Goal: Check status: Check status

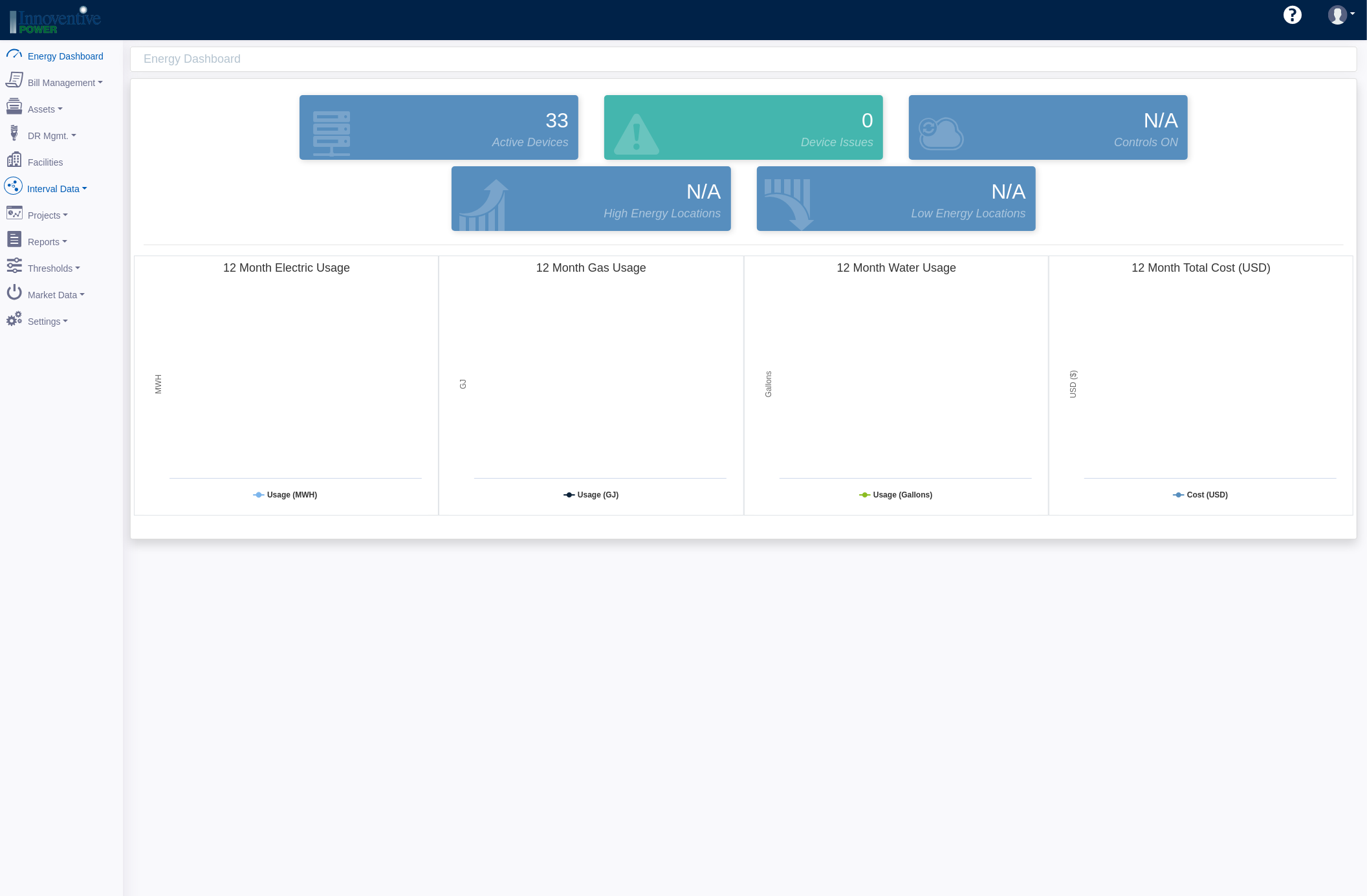
click at [71, 187] on link "Interval Data" at bounding box center [62, 186] width 126 height 27
click at [91, 305] on link "Demand Response" at bounding box center [62, 303] width 126 height 24
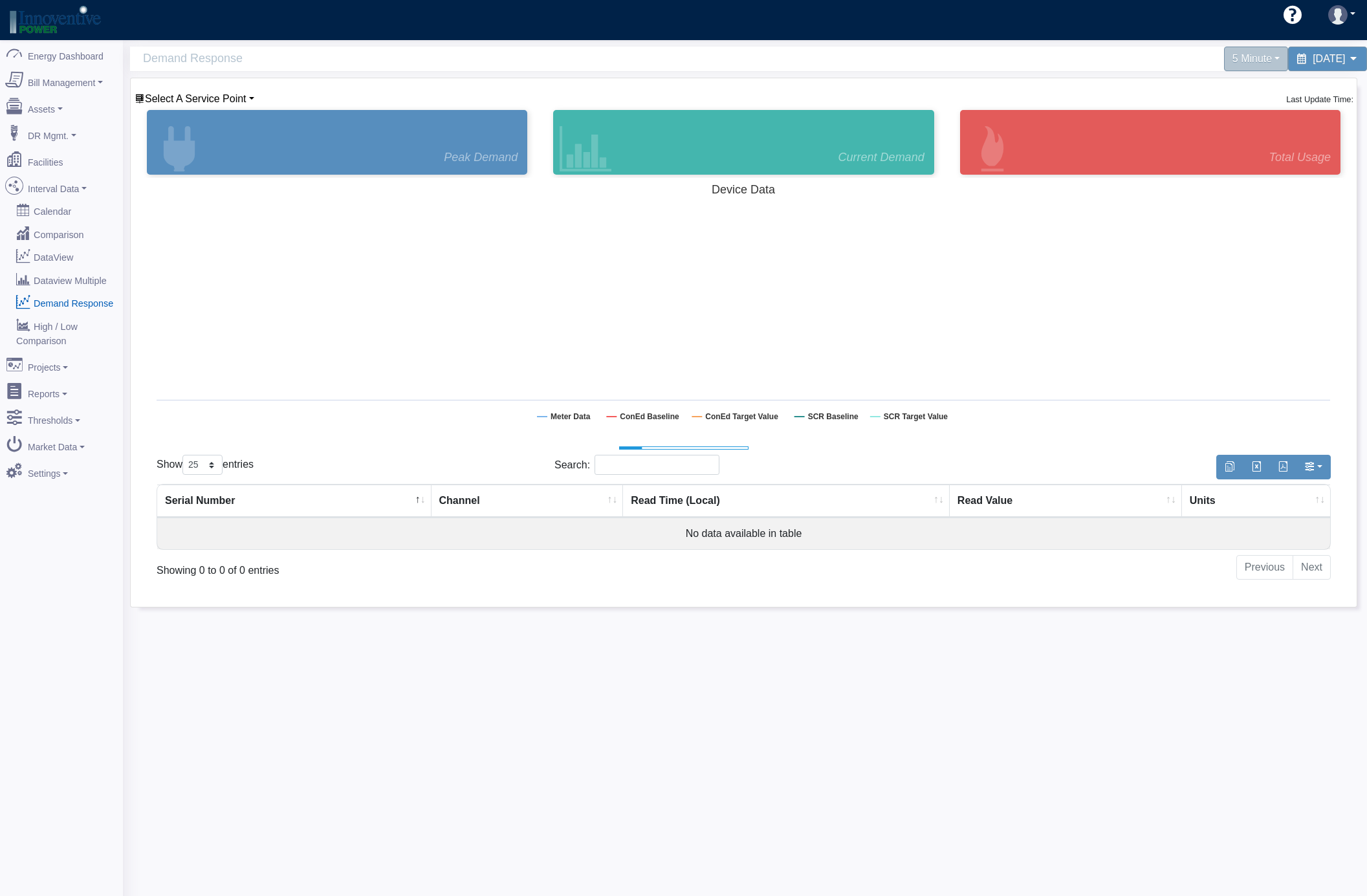
select select "25"
click at [196, 96] on span "Select A Service Point" at bounding box center [196, 99] width 101 height 11
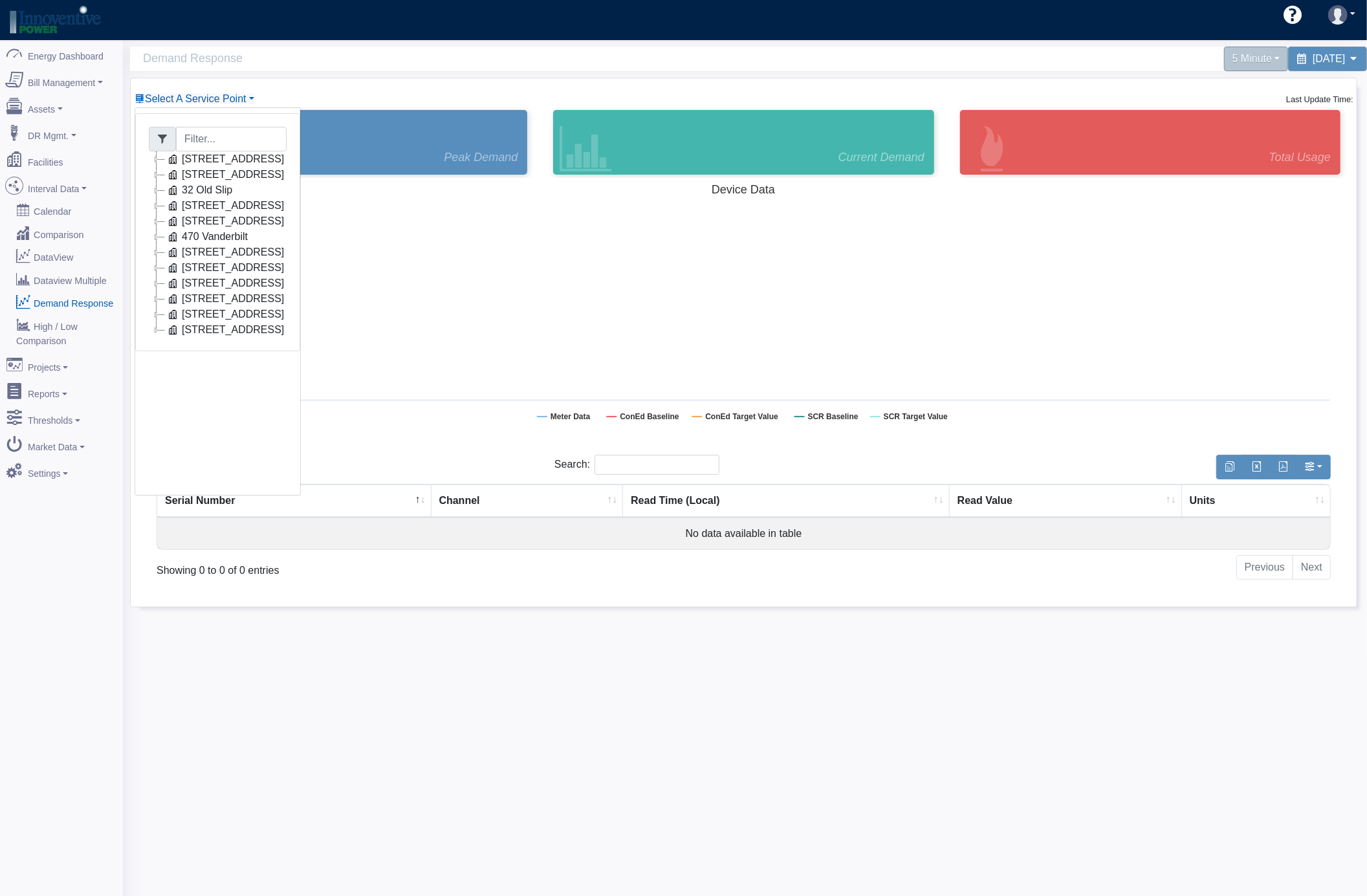
click at [157, 157] on icon at bounding box center [156, 158] width 15 height 15
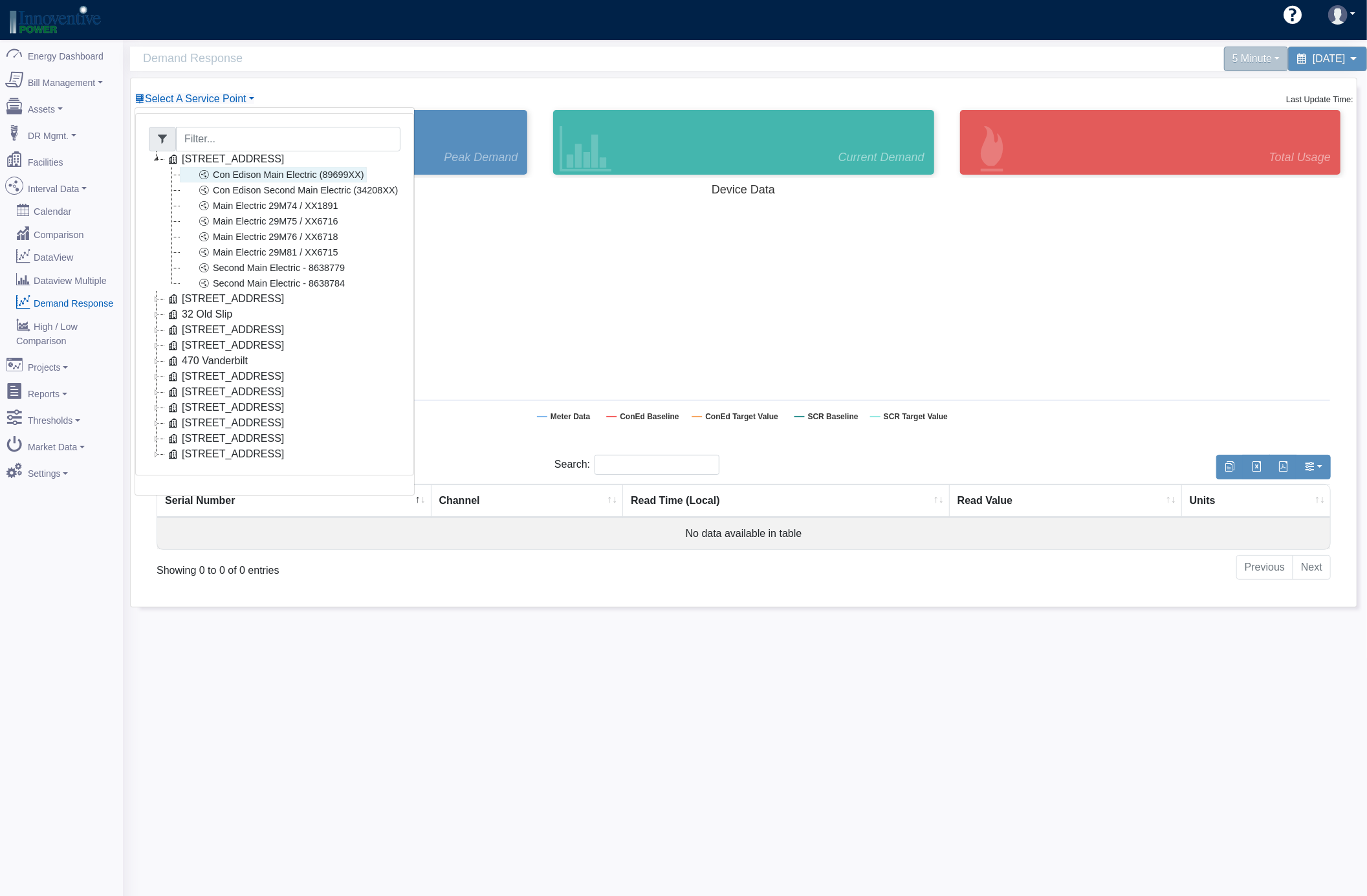
click at [249, 175] on link "Con Edison Main Electric (89699XX)" at bounding box center [273, 174] width 186 height 15
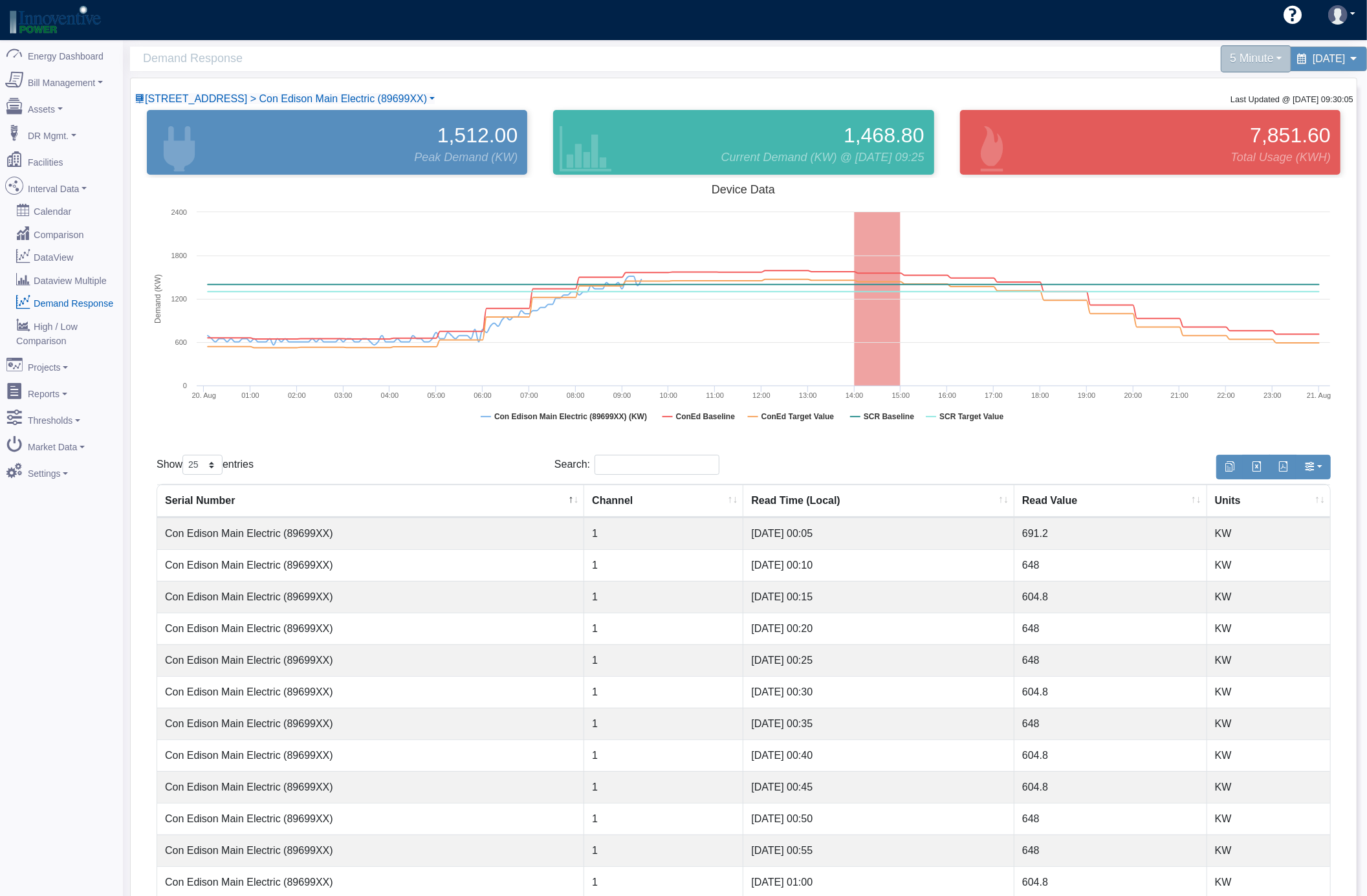
click at [1228, 61] on div "5 Minute" at bounding box center [1256, 59] width 71 height 27
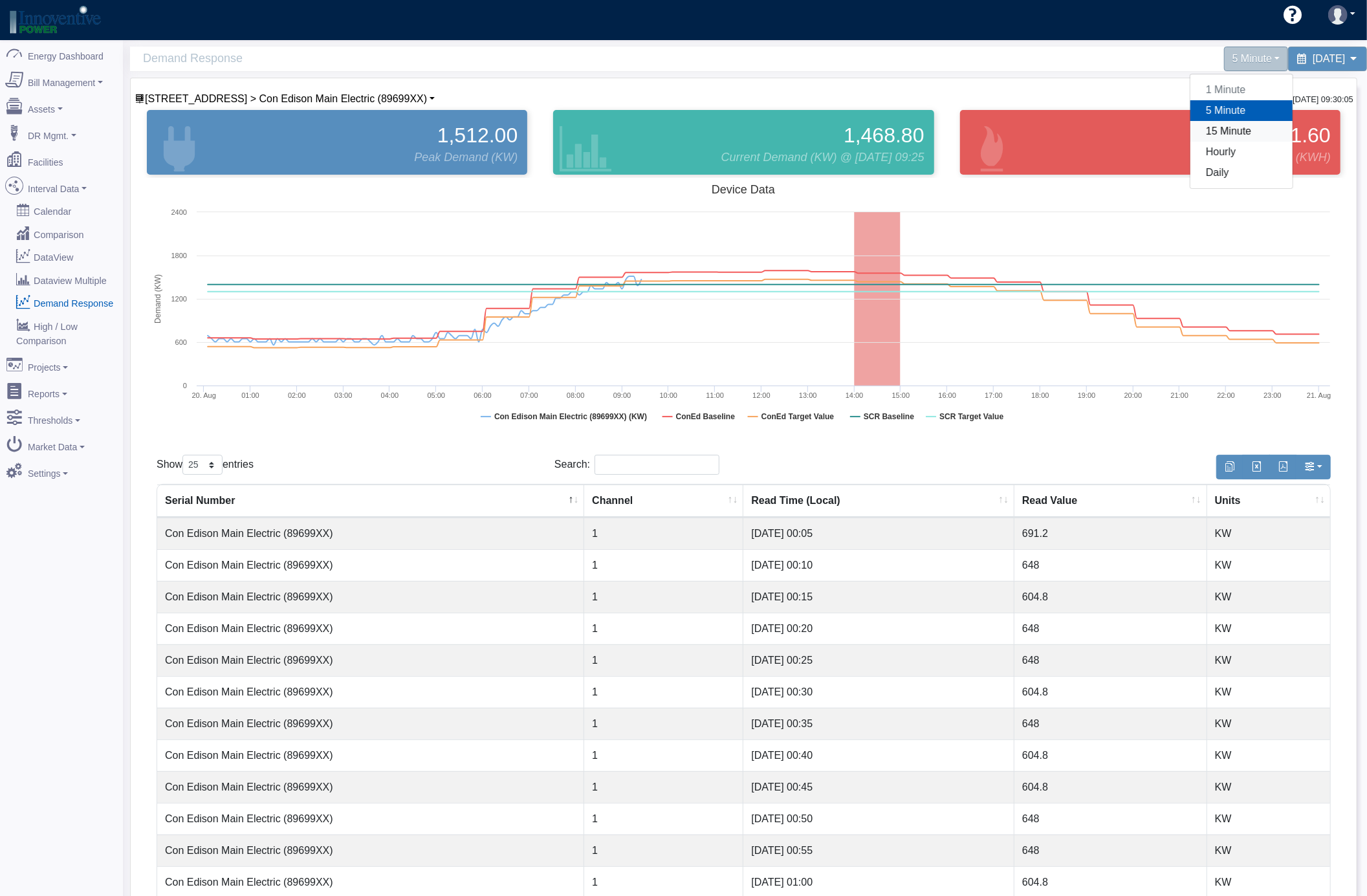
click at [1190, 125] on link "15 Minute" at bounding box center [1241, 131] width 102 height 21
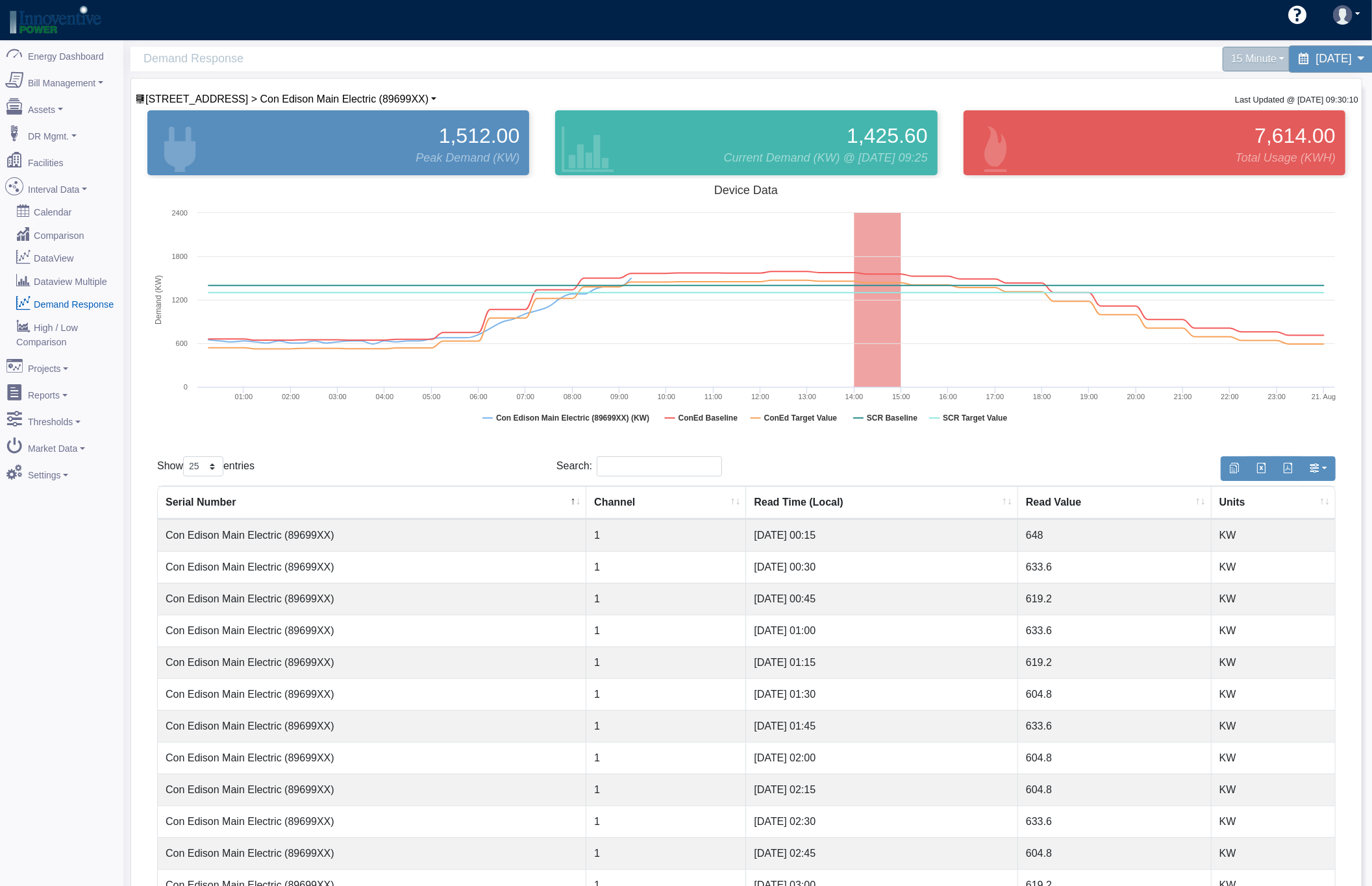
click at [1329, 61] on span "August 20, 2025" at bounding box center [1333, 59] width 35 height 13
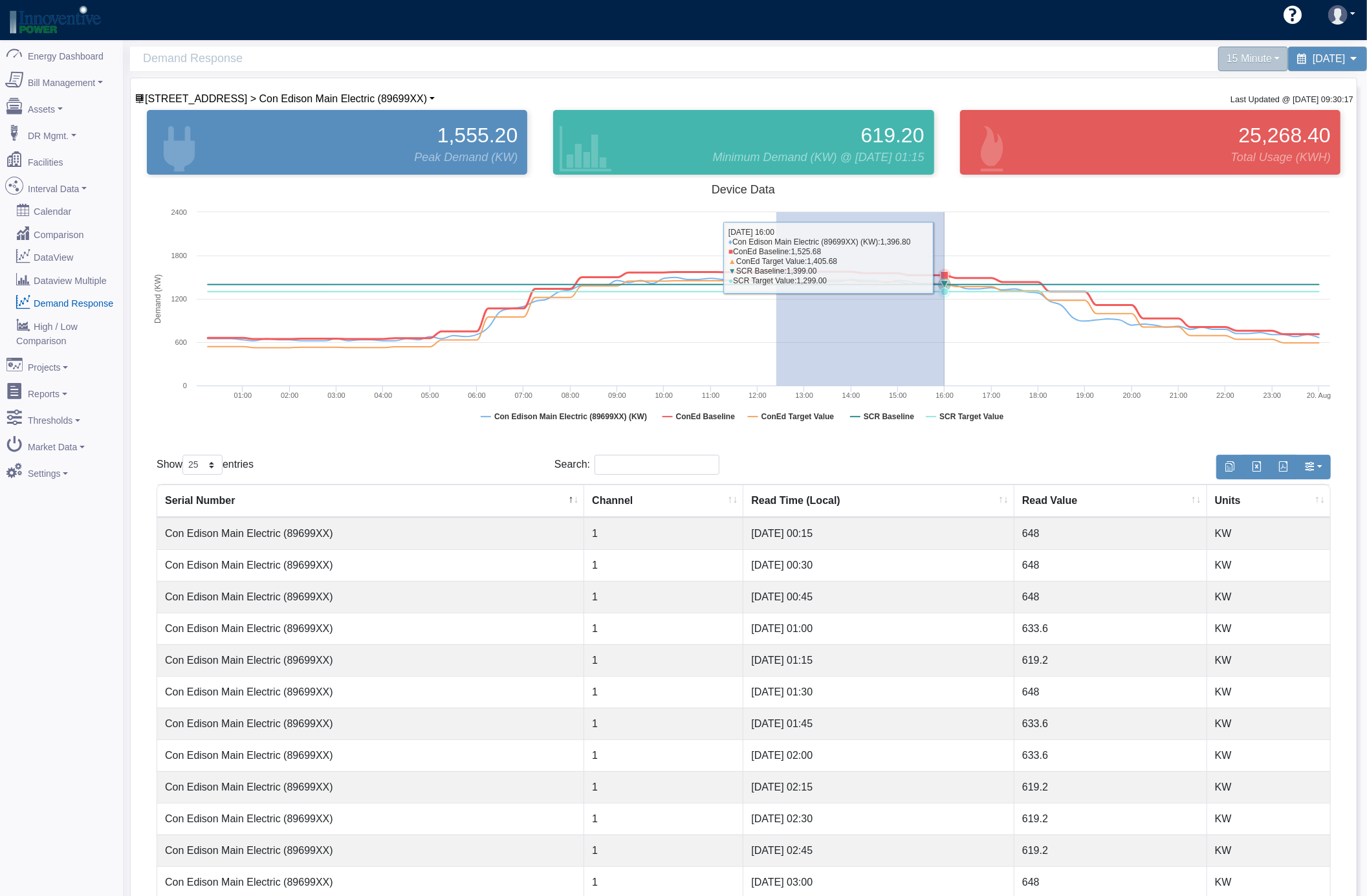
drag, startPoint x: 776, startPoint y: 248, endPoint x: 944, endPoint y: 259, distance: 168.4
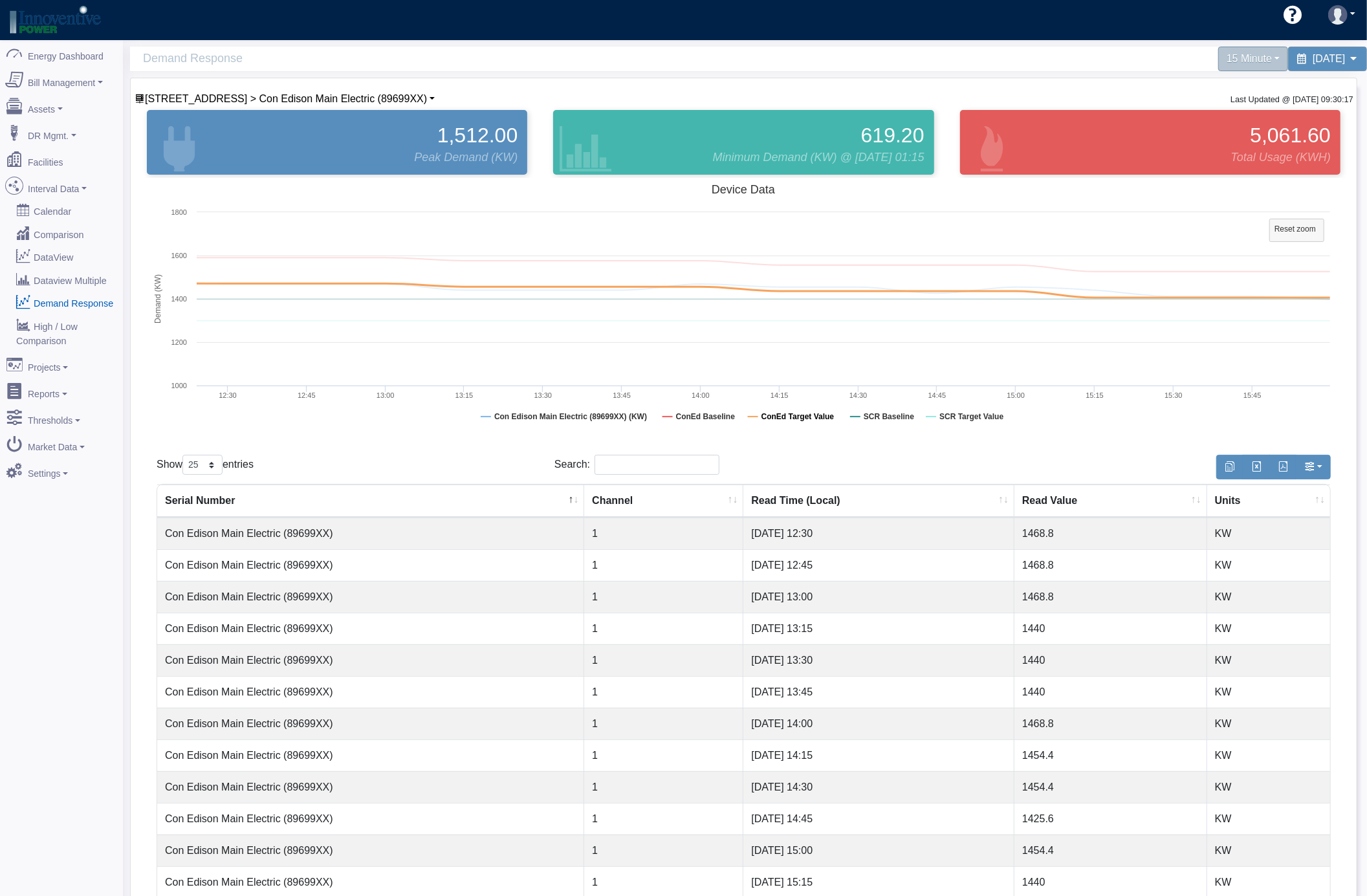
click at [797, 420] on tspan "ConEd Target Value" at bounding box center [798, 416] width 73 height 9
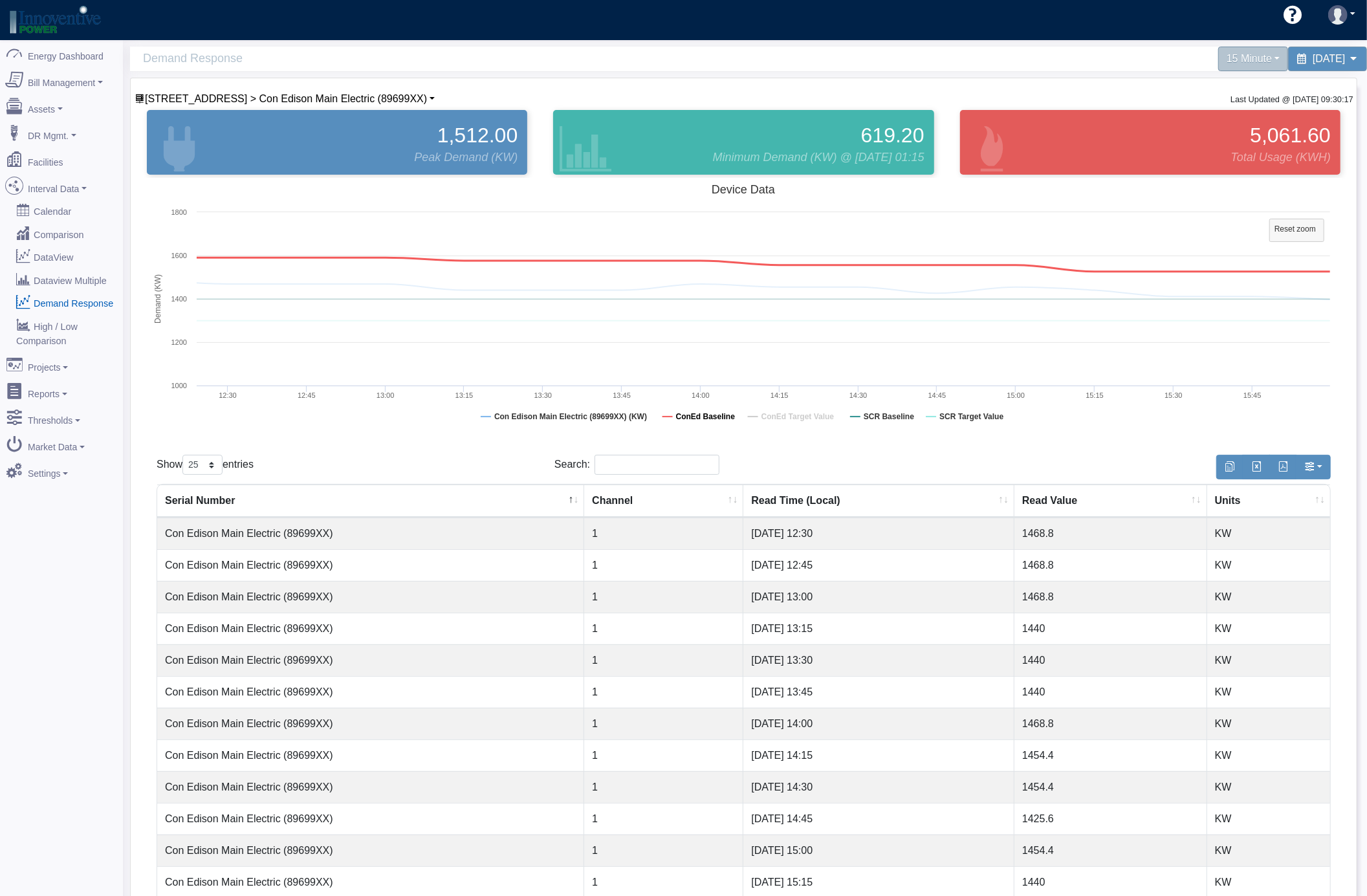
click at [700, 419] on tspan "ConEd Baseline" at bounding box center [706, 416] width 60 height 9
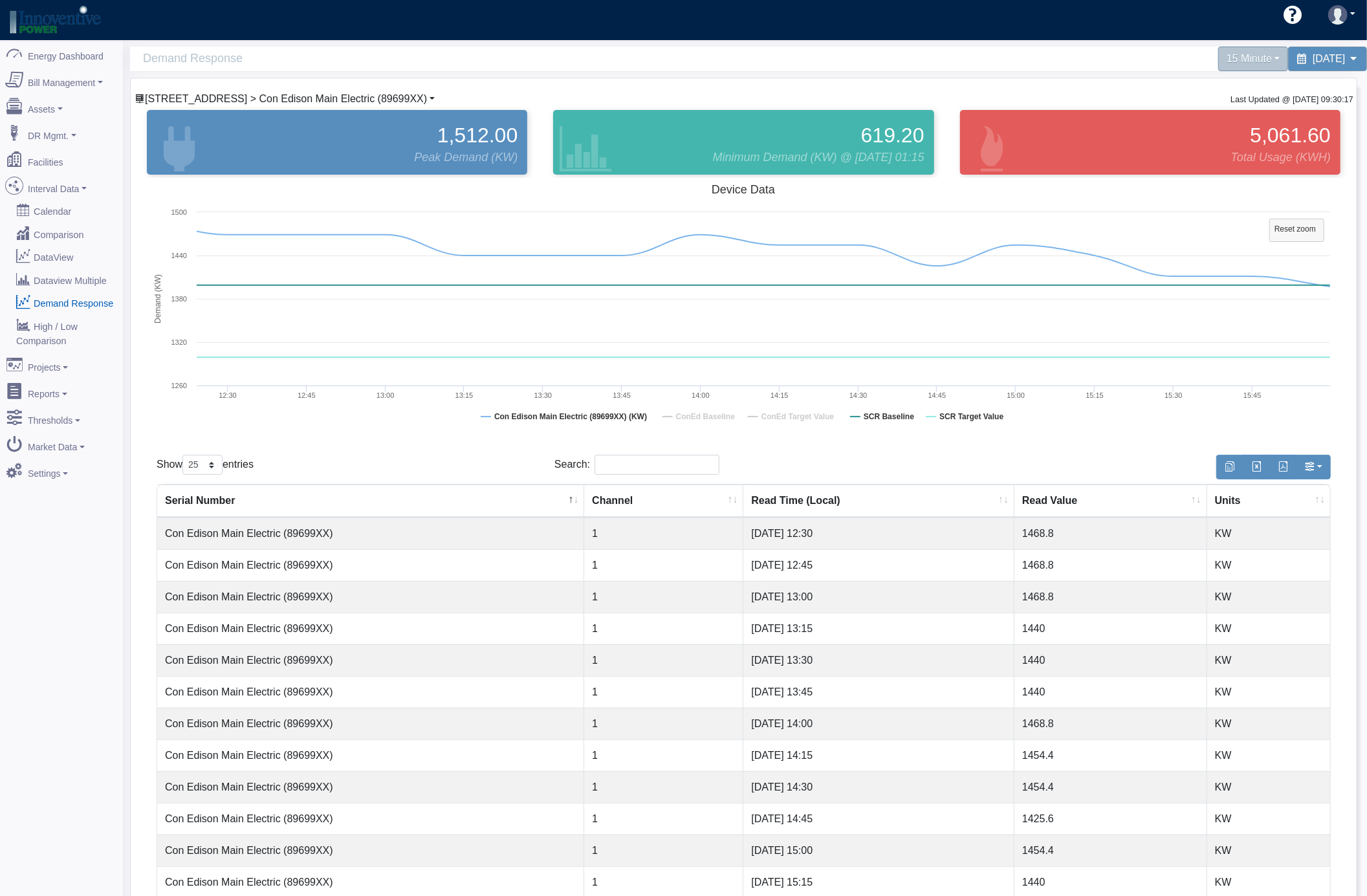
click at [335, 100] on span "230 Park Avenue > Con Edison Main Electric (89699XX)" at bounding box center [286, 99] width 282 height 11
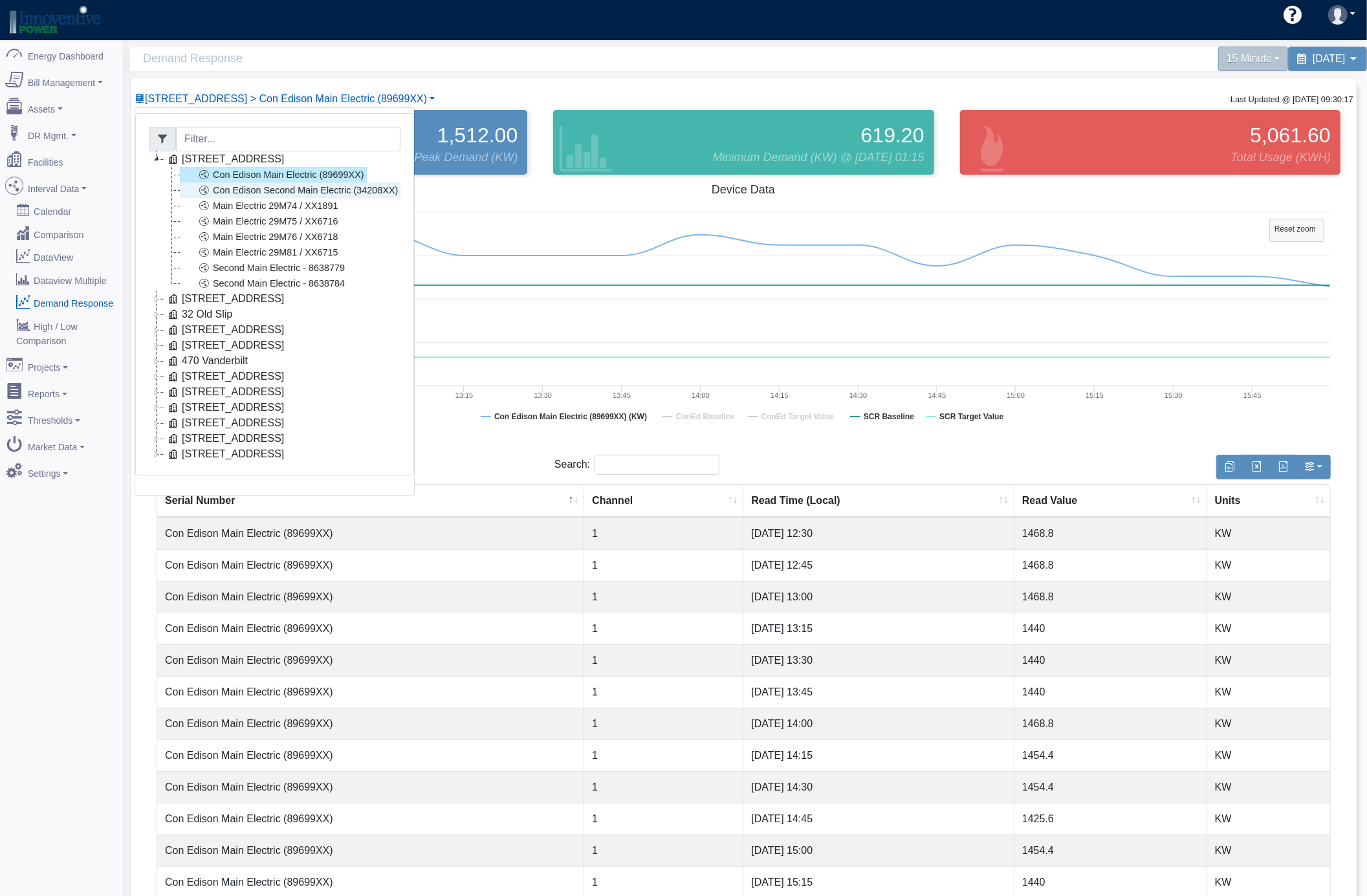
click at [359, 189] on link "Con Edison Second Main Electric (34208XX)" at bounding box center [291, 189] width 221 height 15
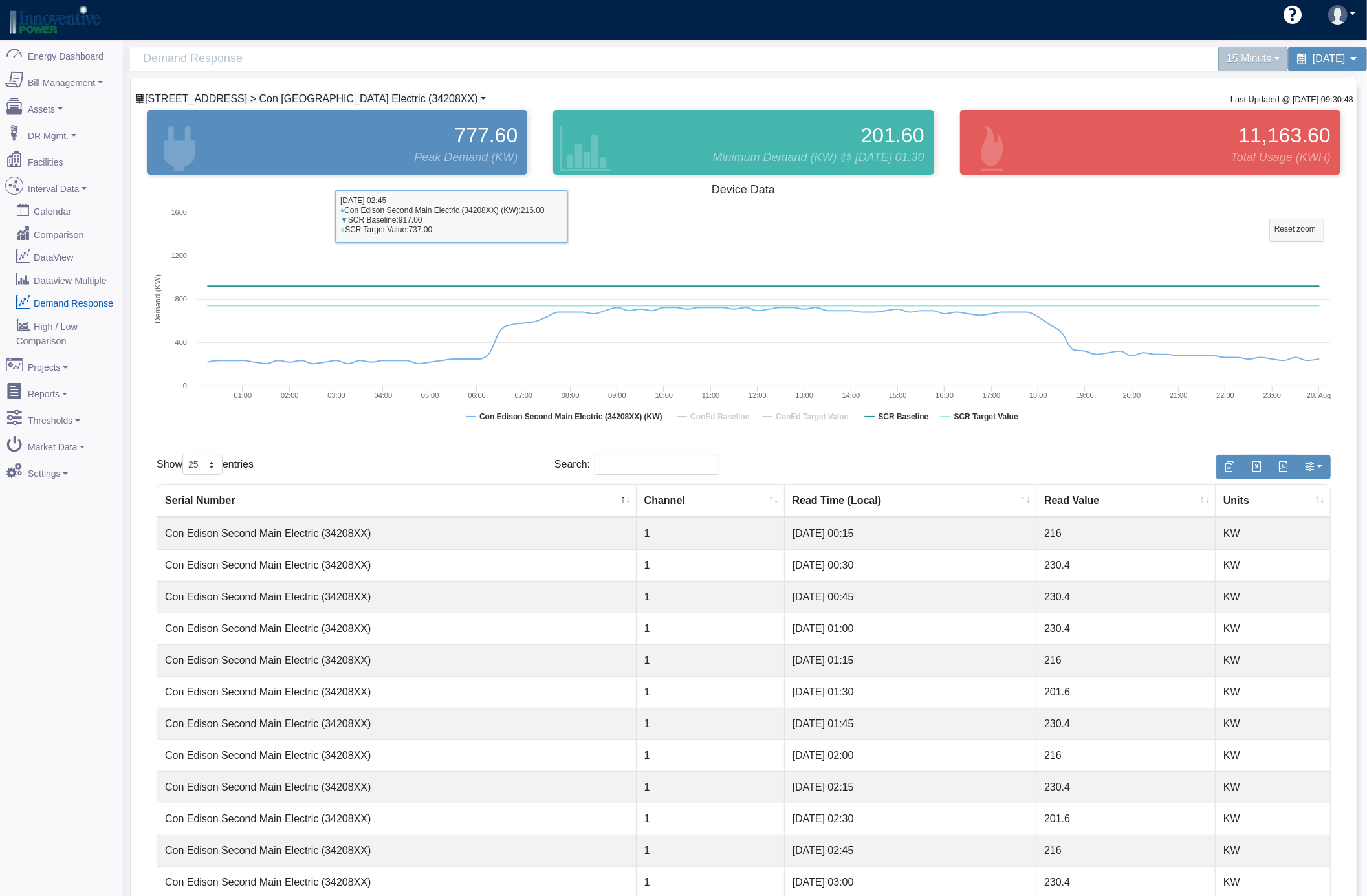
click at [391, 99] on span "230 Park Avenue > Con Edison Second Main Electric (34208XX)" at bounding box center [311, 99] width 333 height 11
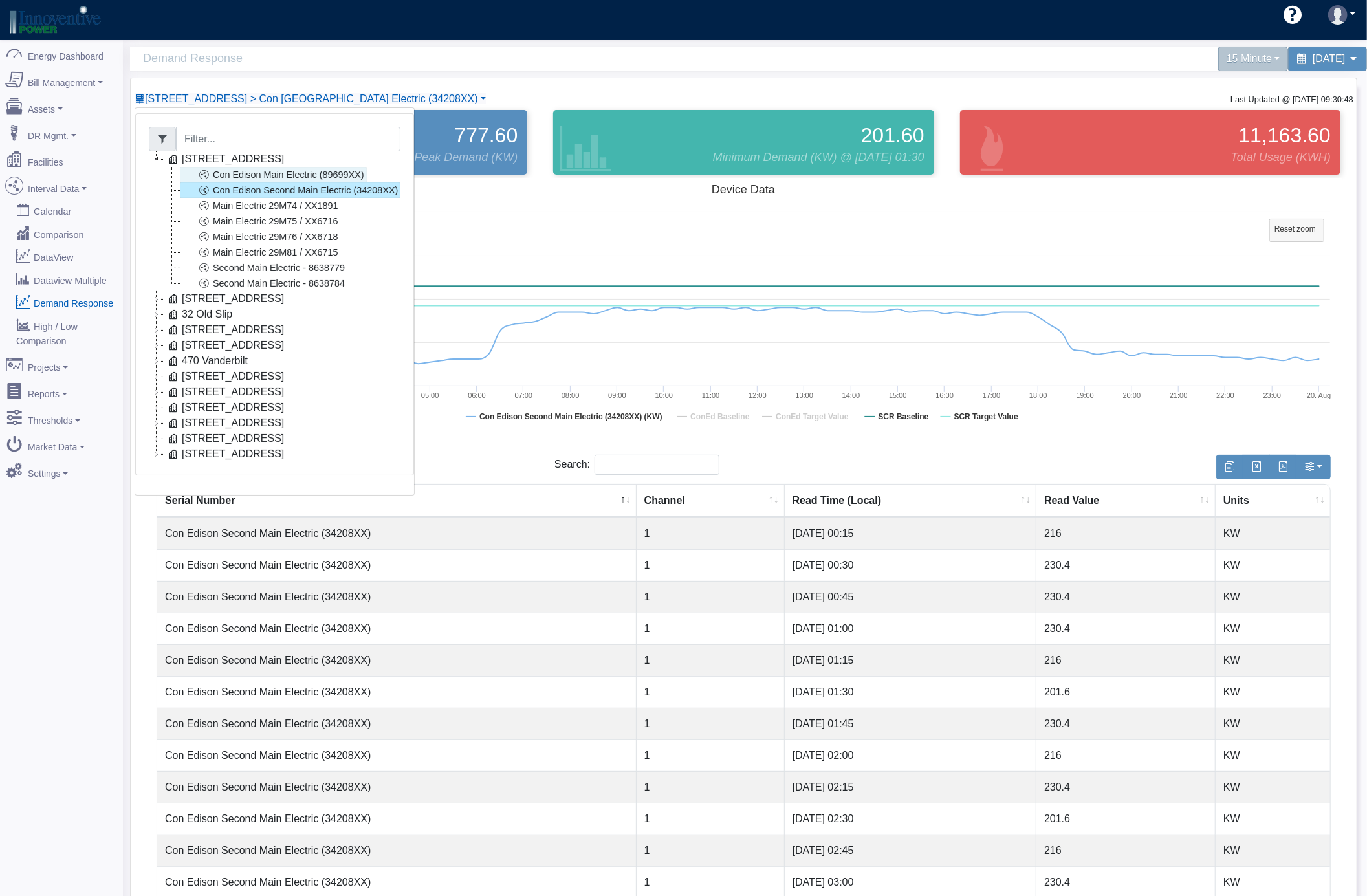
click at [339, 171] on link "Con Edison Main Electric (89699XX)" at bounding box center [273, 174] width 186 height 15
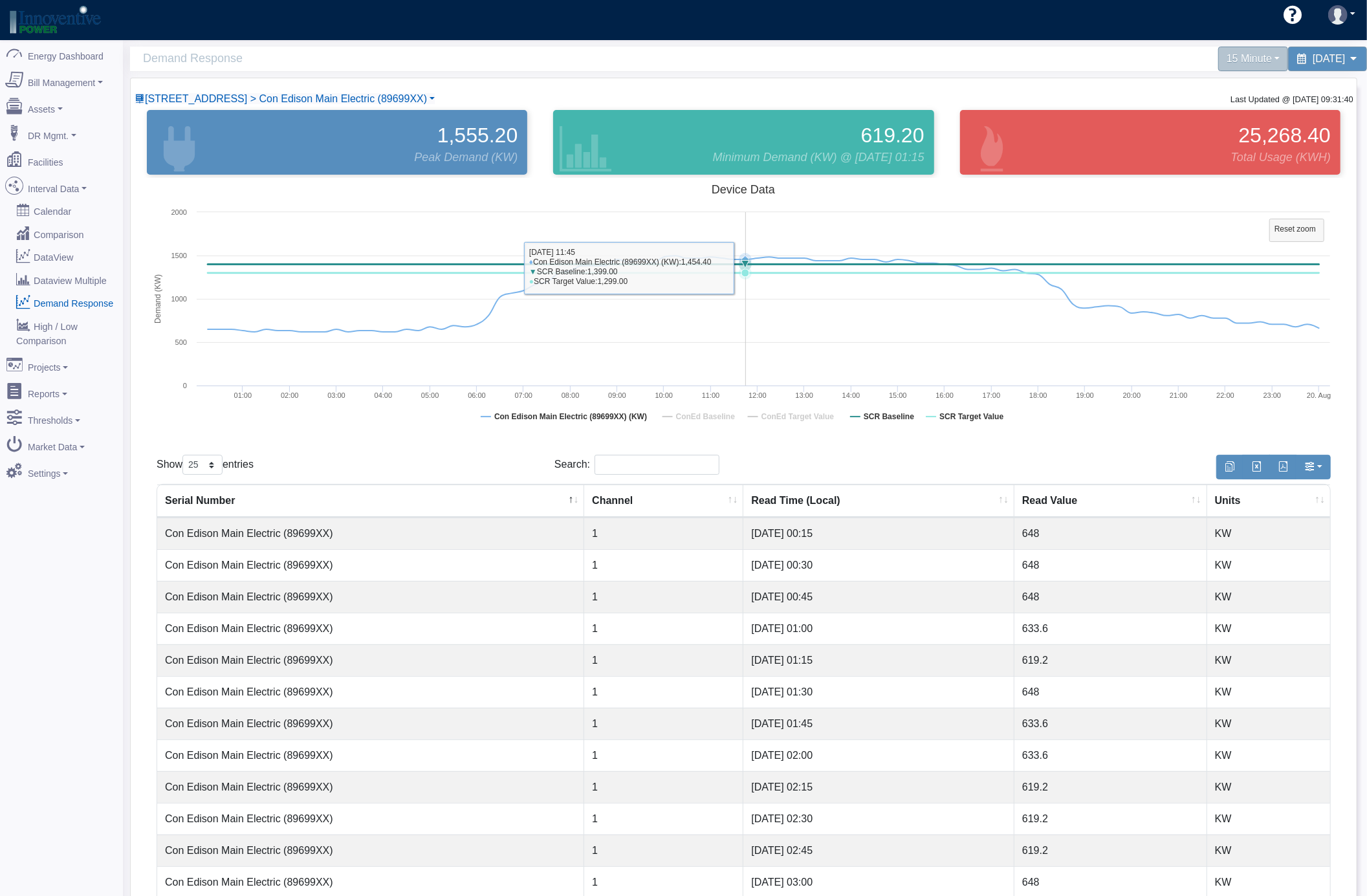
click at [747, 269] on icon at bounding box center [745, 272] width 13 height 13
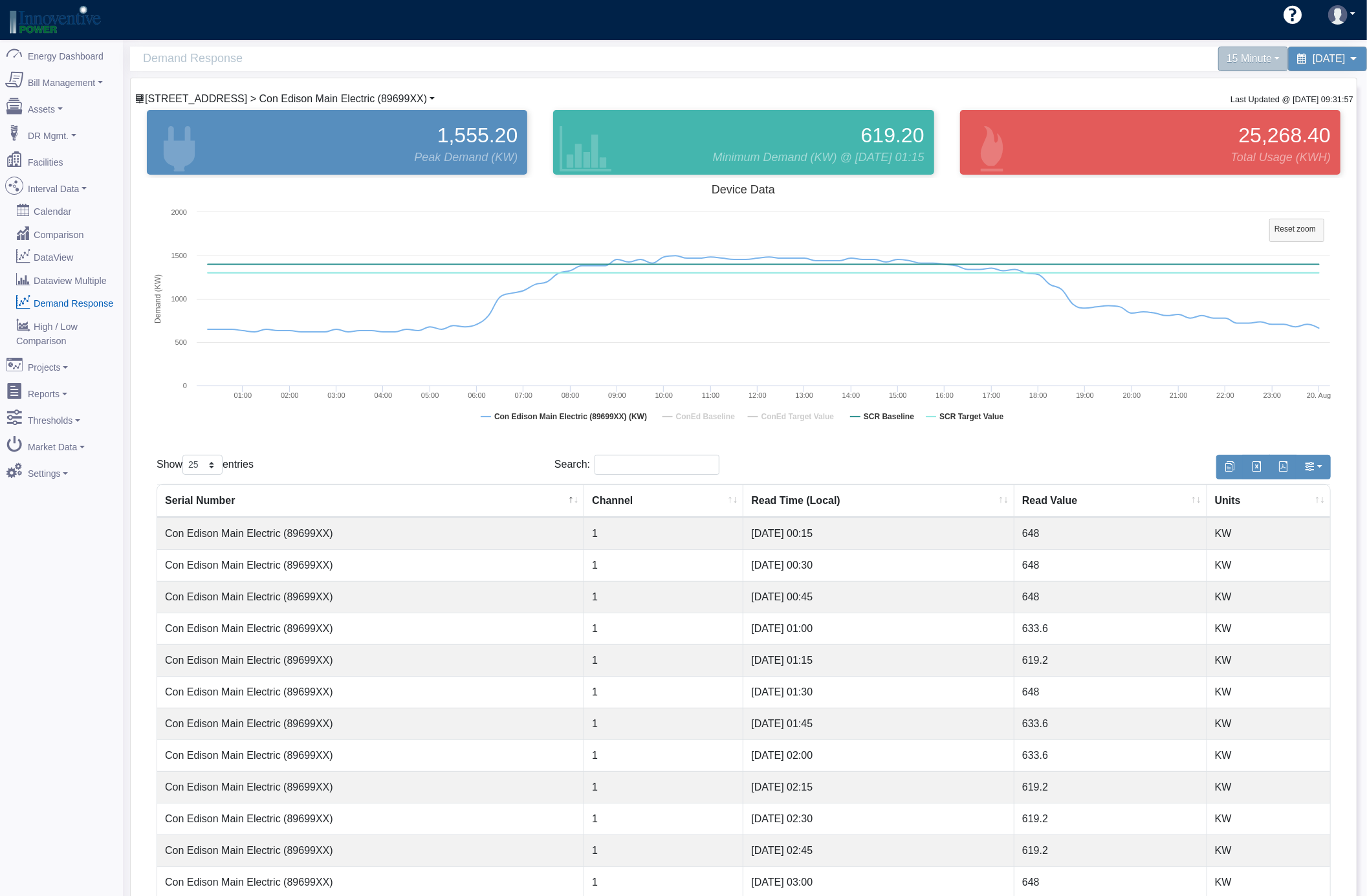
click at [378, 94] on span "230 Park Avenue > Con Edison Main Electric (89699XX)" at bounding box center [286, 99] width 282 height 11
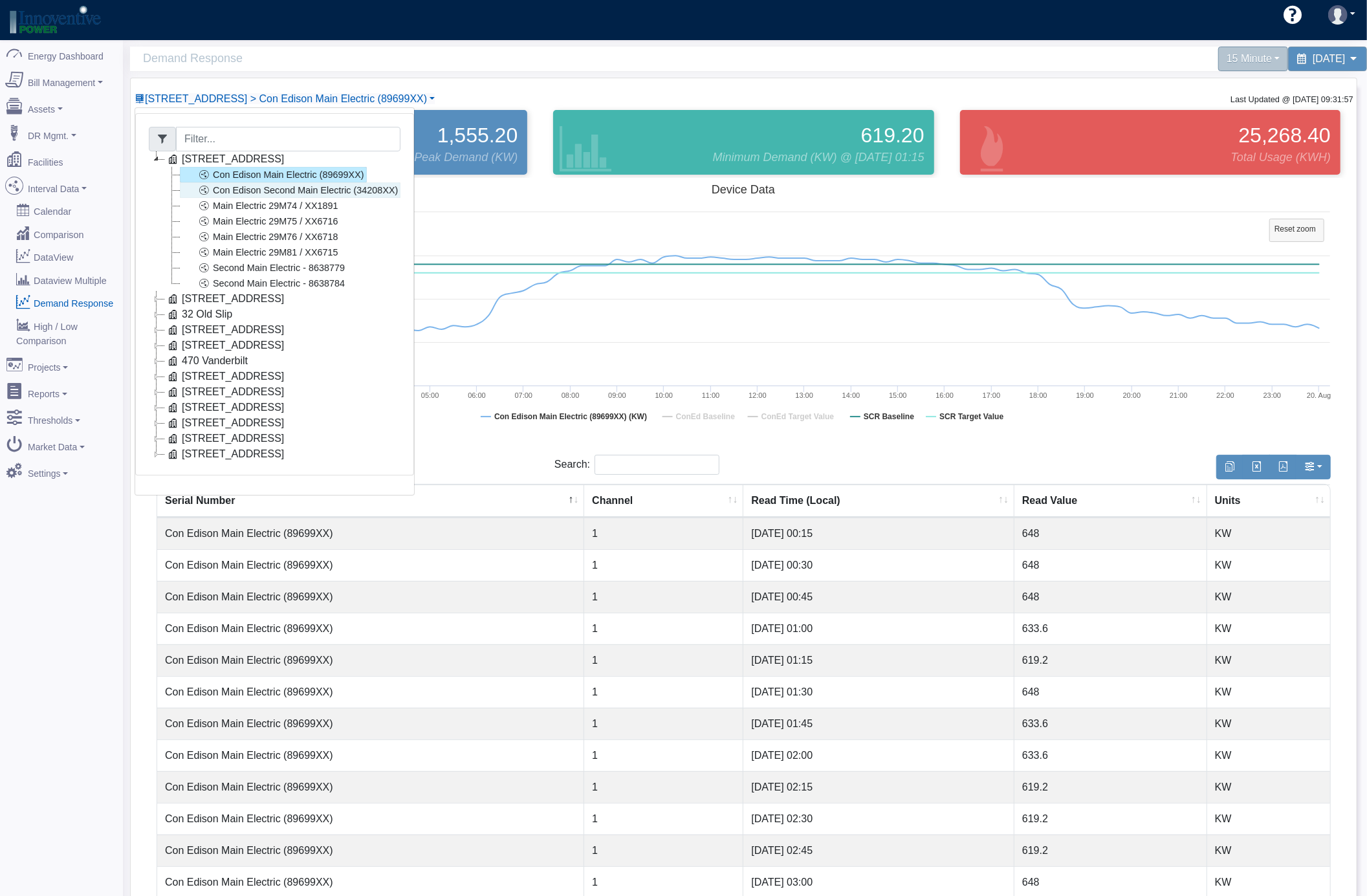
click at [340, 184] on ul "Con Edison Main Electric (89699XX) Con Edison Second Main Electric (34208XX) Ma…" at bounding box center [274, 228] width 252 height 124
click at [328, 185] on link "Con Edison Second Main Electric (34208XX)" at bounding box center [291, 189] width 221 height 15
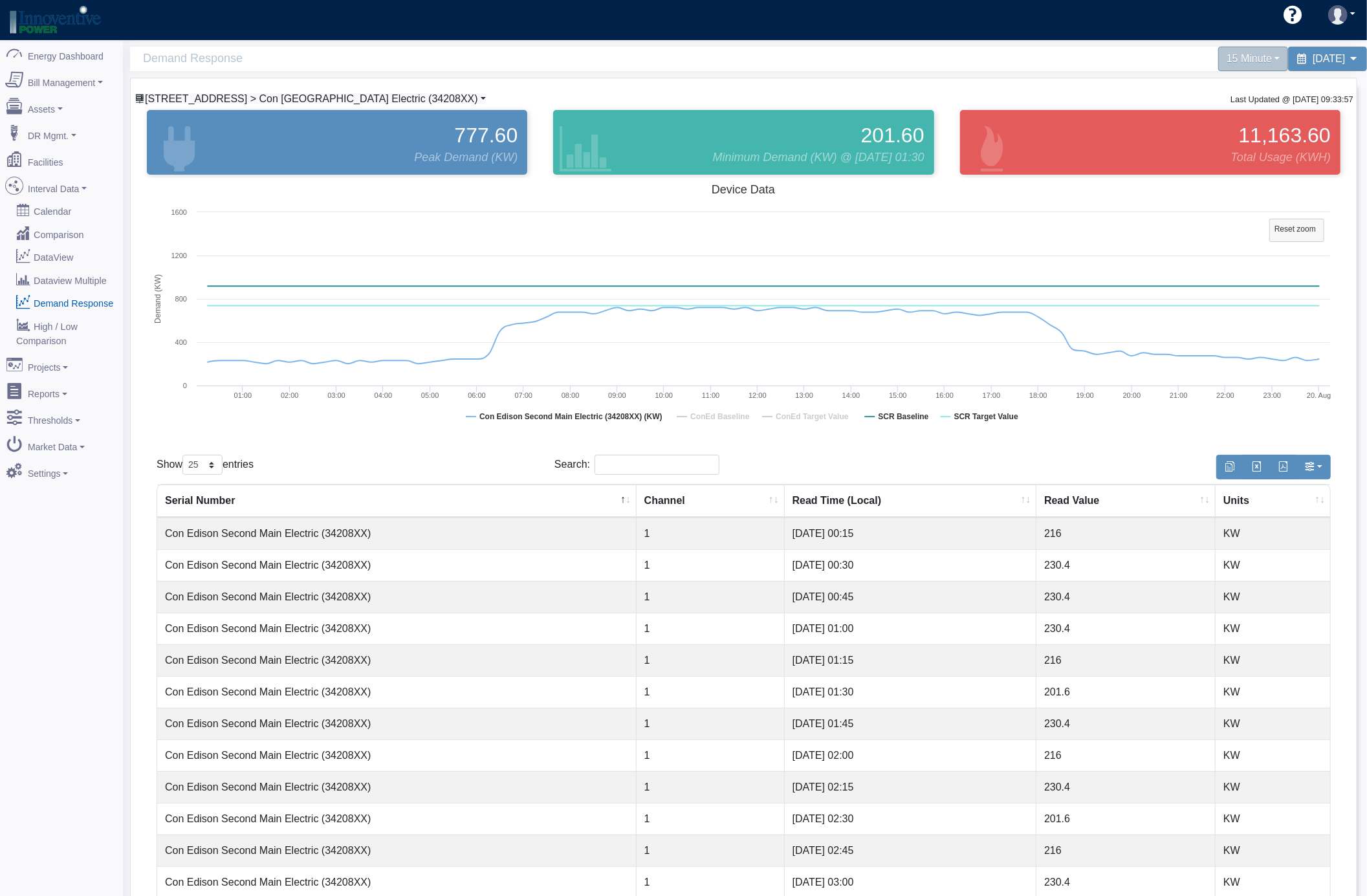
click at [388, 103] on span "230 Park Avenue > Con Edison Second Main Electric (34208XX)" at bounding box center [311, 99] width 333 height 11
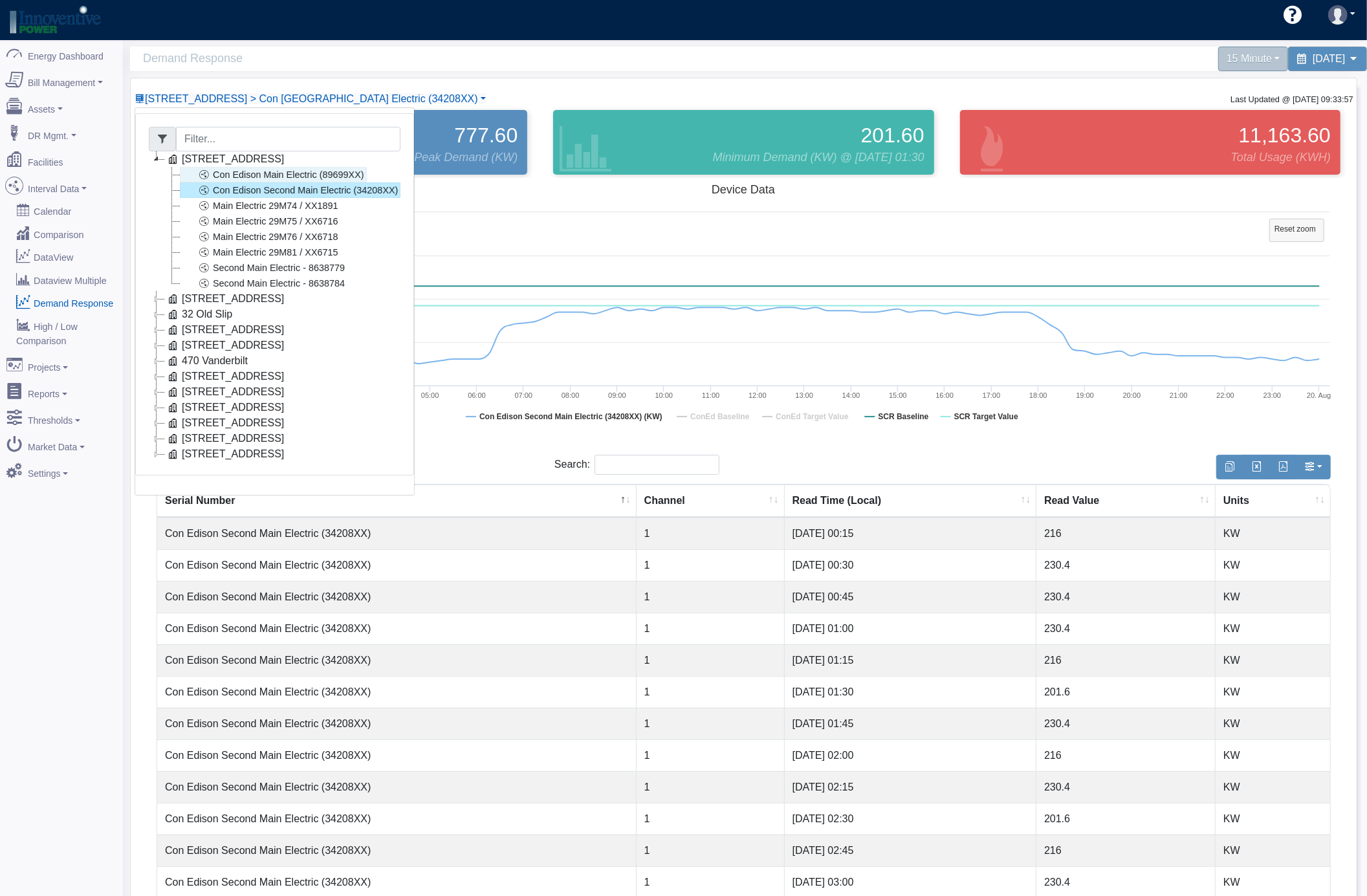
click at [341, 175] on link "Con Edison Main Electric (89699XX)" at bounding box center [273, 174] width 186 height 15
